Goal: Task Accomplishment & Management: Manage account settings

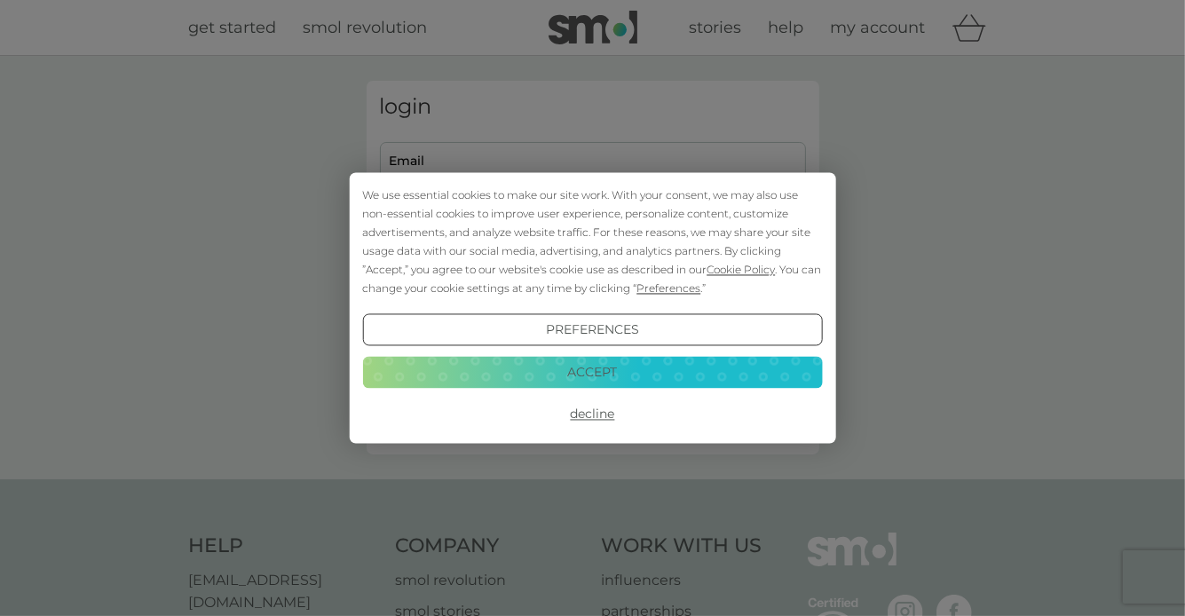
click at [581, 369] on button "Accept" at bounding box center [592, 372] width 460 height 32
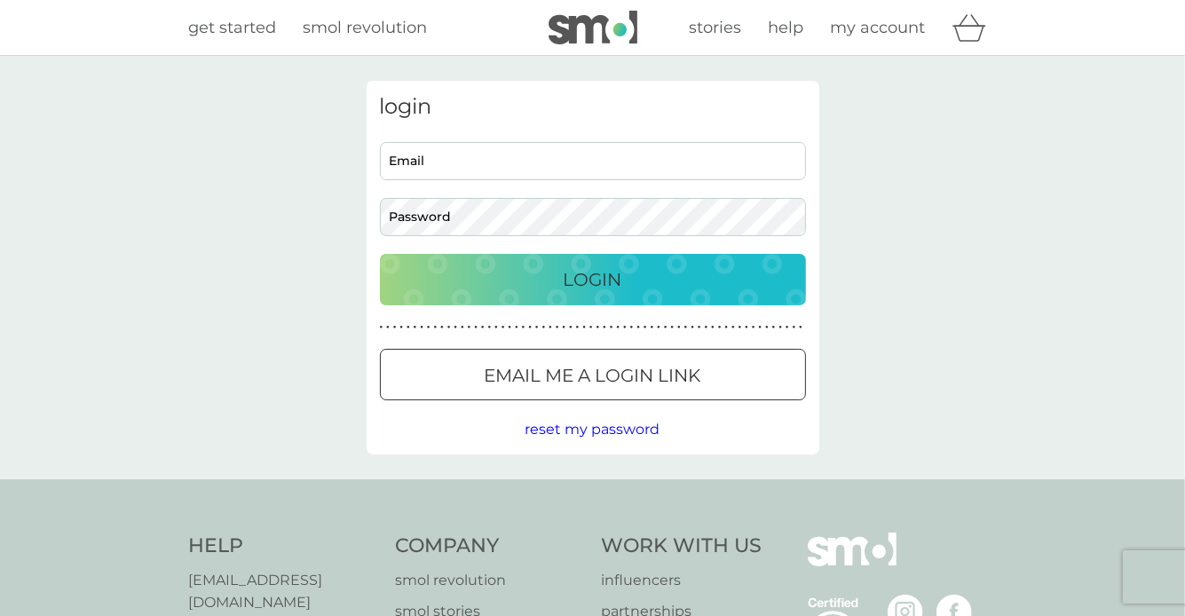
click at [483, 153] on input "Email" at bounding box center [593, 161] width 426 height 38
type input "[PERSON_NAME][EMAIL_ADDRESS][DOMAIN_NAME]"
click at [550, 285] on div "Login" at bounding box center [593, 280] width 391 height 28
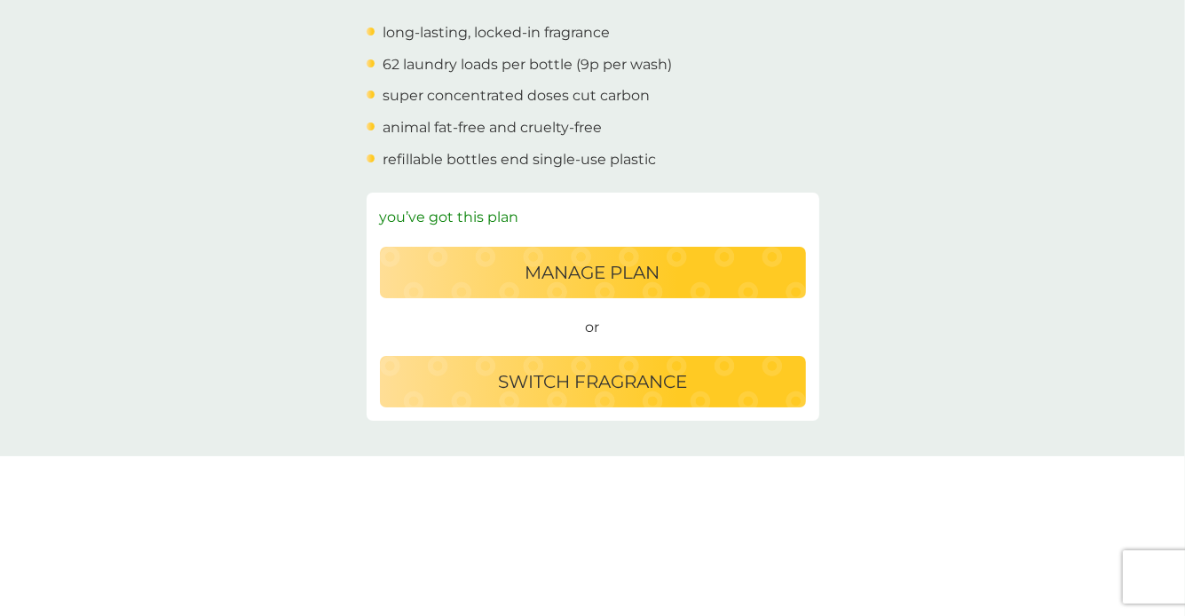
scroll to position [710, 0]
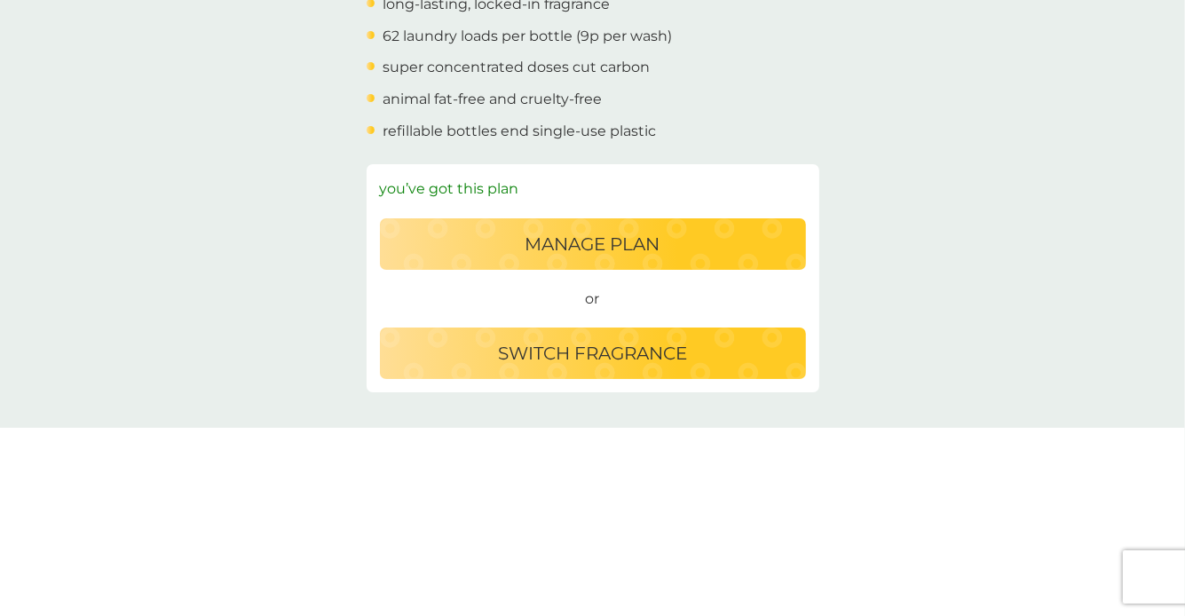
click at [562, 368] on button "switch fragrance" at bounding box center [593, 354] width 426 height 52
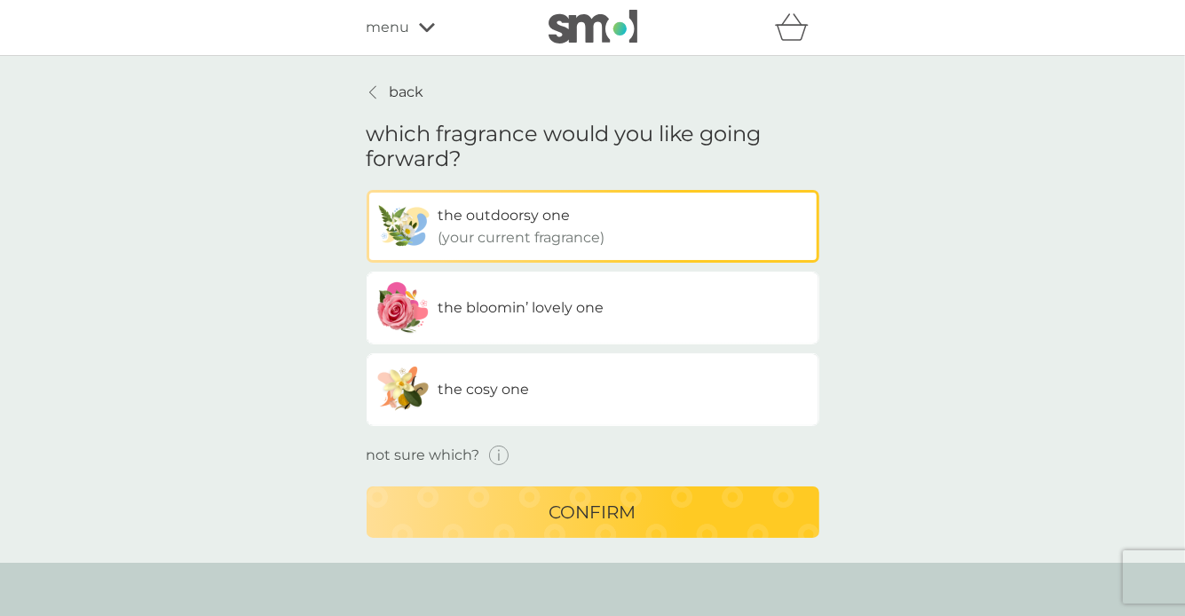
click at [473, 310] on span "the bloomin’ lovely one" at bounding box center [522, 307] width 166 height 17
click at [367, 190] on input "the bloomin’ lovely one" at bounding box center [367, 190] width 0 height 0
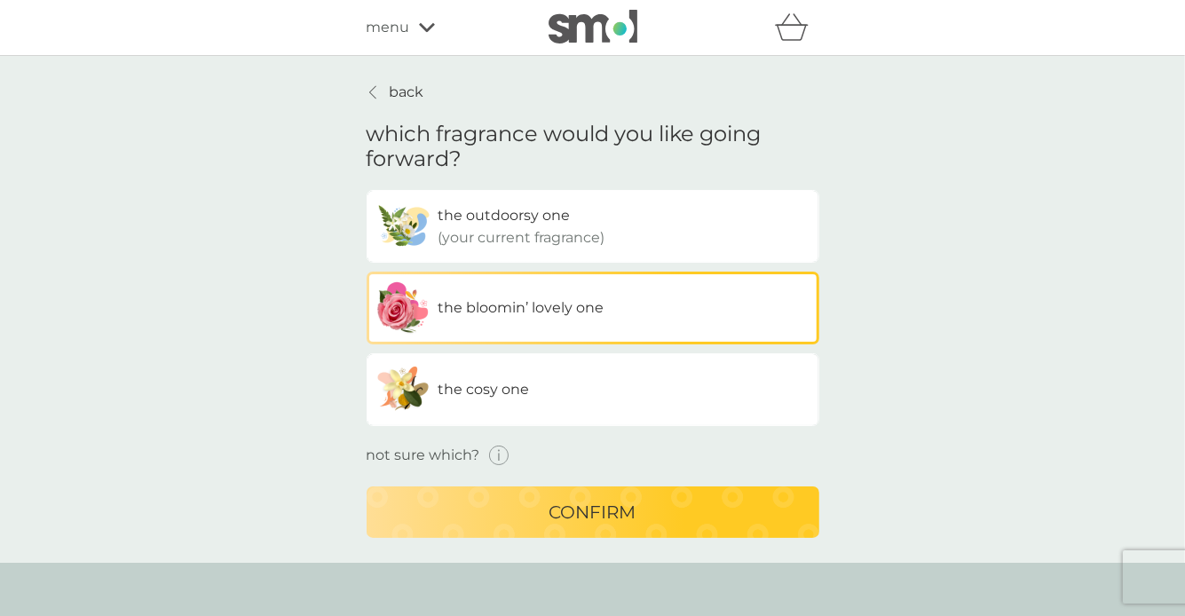
click at [606, 515] on p "confirm" at bounding box center [593, 512] width 87 height 28
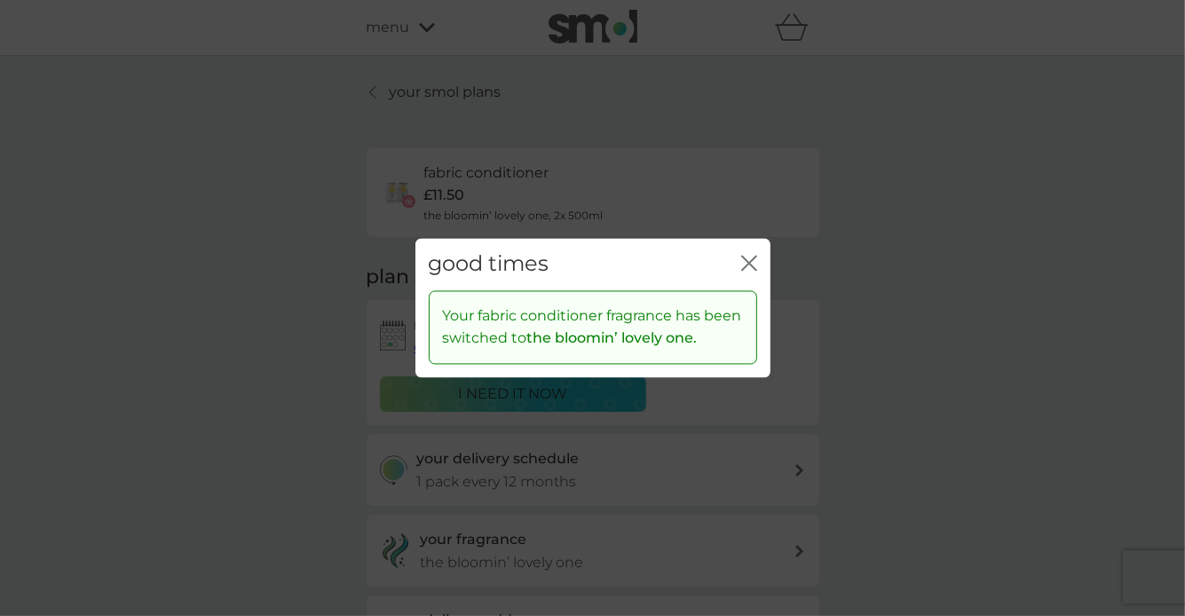
click at [750, 260] on icon "close" at bounding box center [749, 264] width 16 height 16
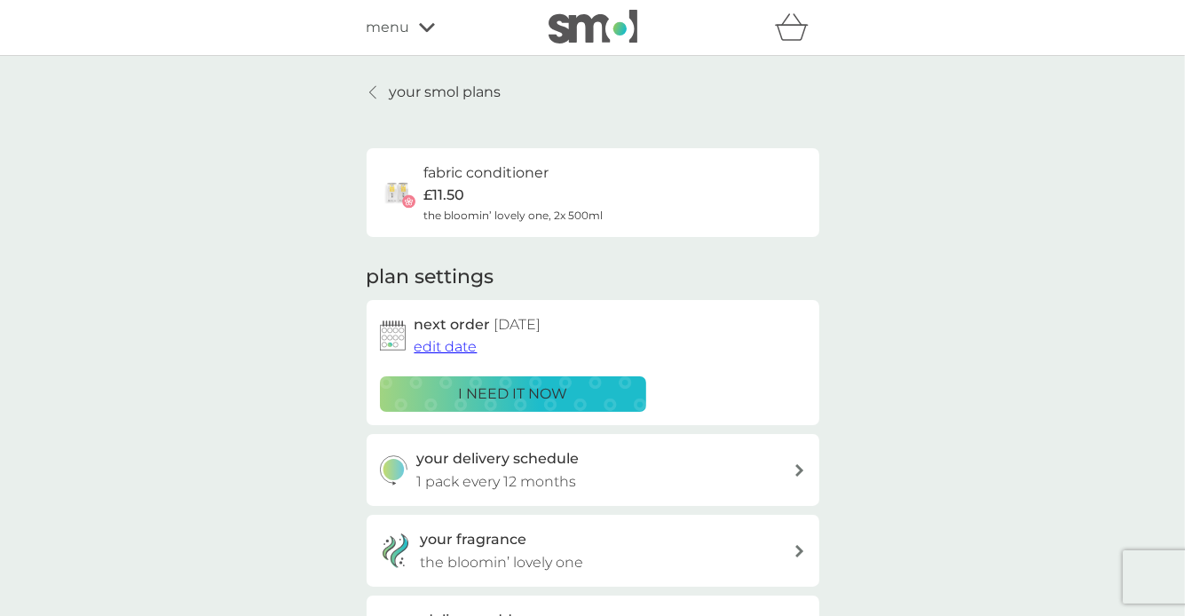
click at [387, 29] on span "menu" at bounding box center [389, 27] width 44 height 23
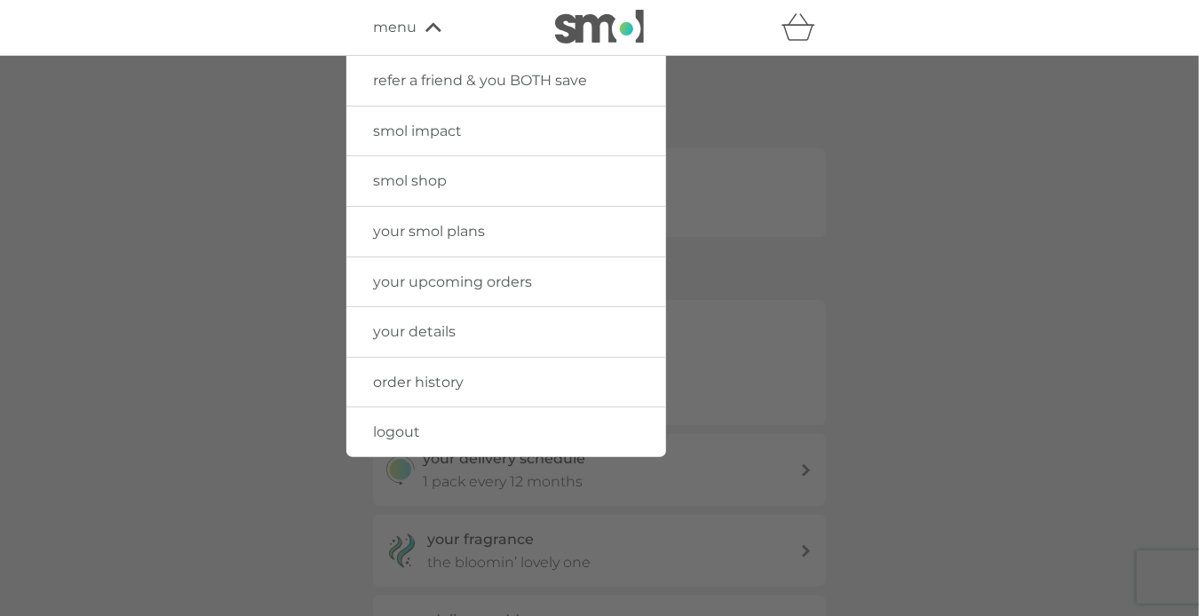
click at [393, 434] on span "logout" at bounding box center [396, 432] width 47 height 17
